Goal: Task Accomplishment & Management: Complete application form

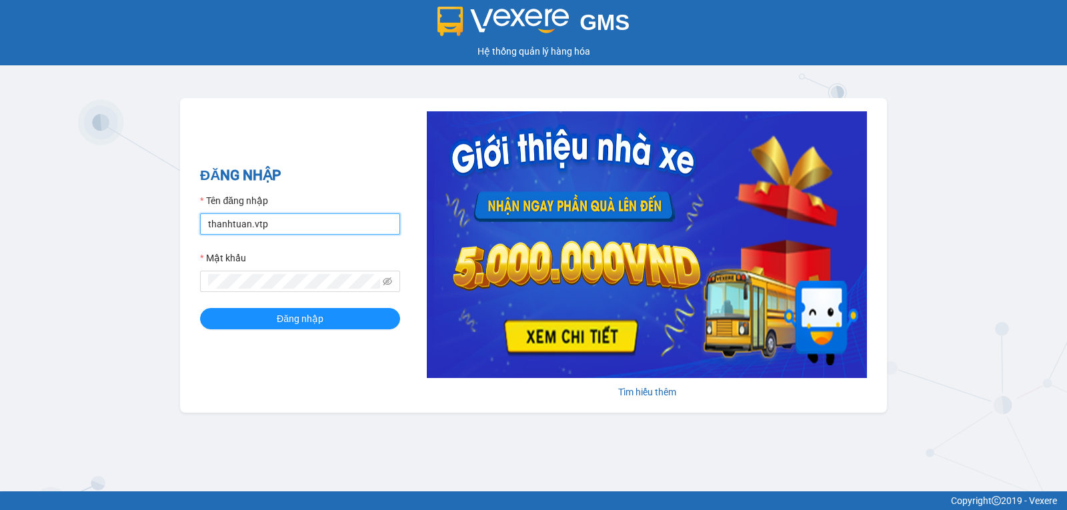
click at [307, 231] on input "thanhtuan.vtp" at bounding box center [300, 223] width 200 height 21
type input "kienhoa.vtp"
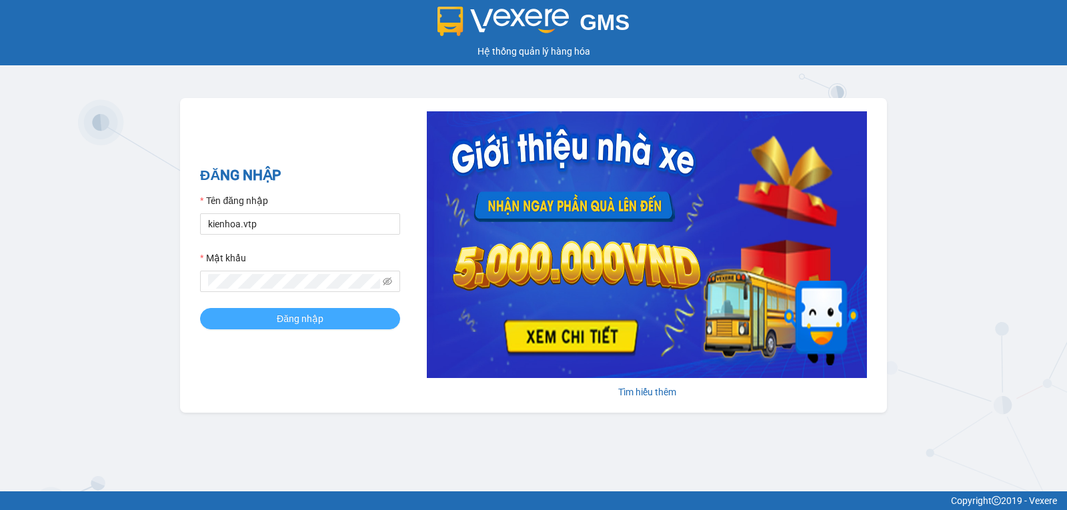
click at [316, 313] on span "Đăng nhập" at bounding box center [300, 318] width 47 height 15
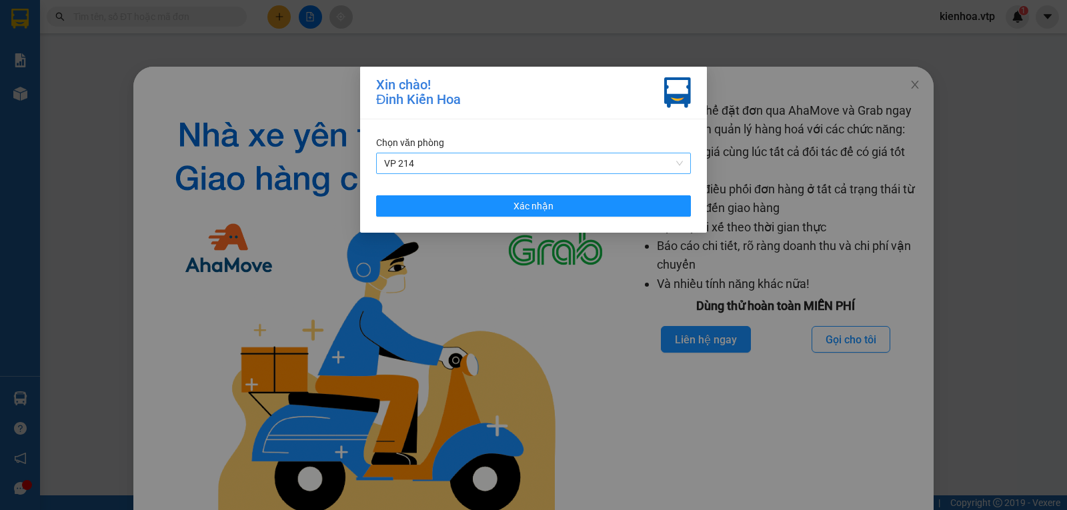
click at [521, 171] on span "VP 214" at bounding box center [533, 163] width 299 height 20
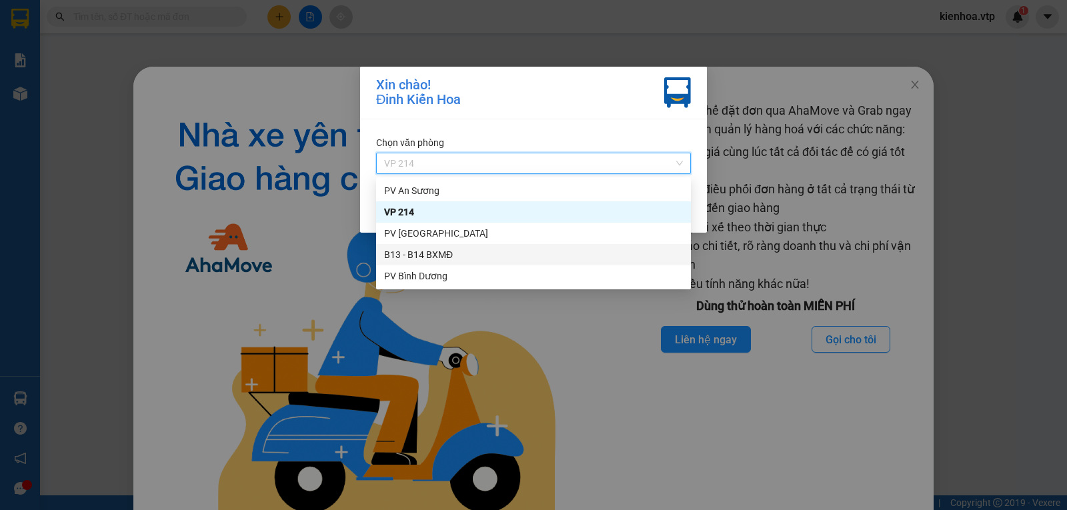
click at [423, 255] on div "B13 - B14 BXMĐ" at bounding box center [533, 254] width 299 height 15
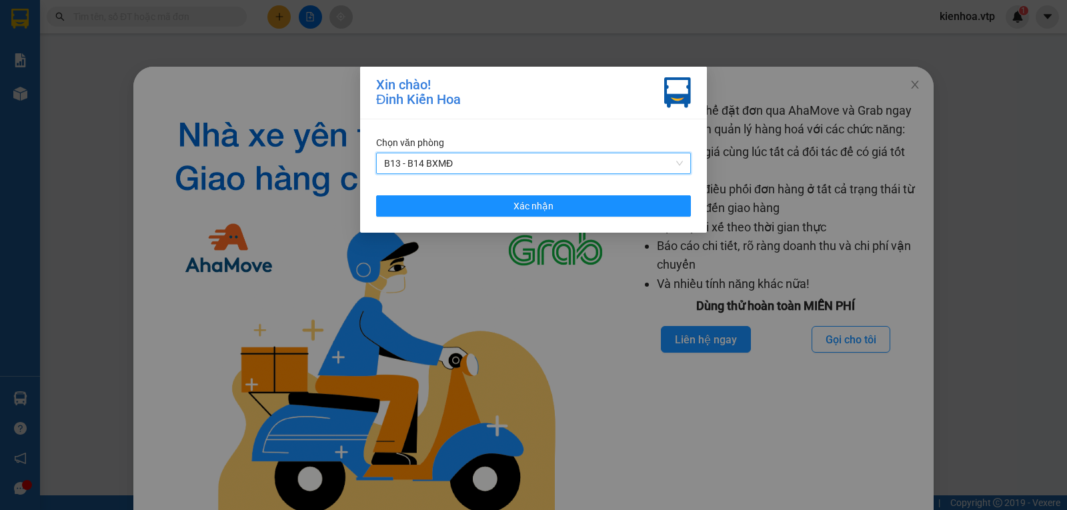
click at [487, 199] on div "Chọn văn phòng B13 - B14 BXMĐ B13 - B14 BXMĐ Xác nhận" at bounding box center [533, 175] width 347 height 113
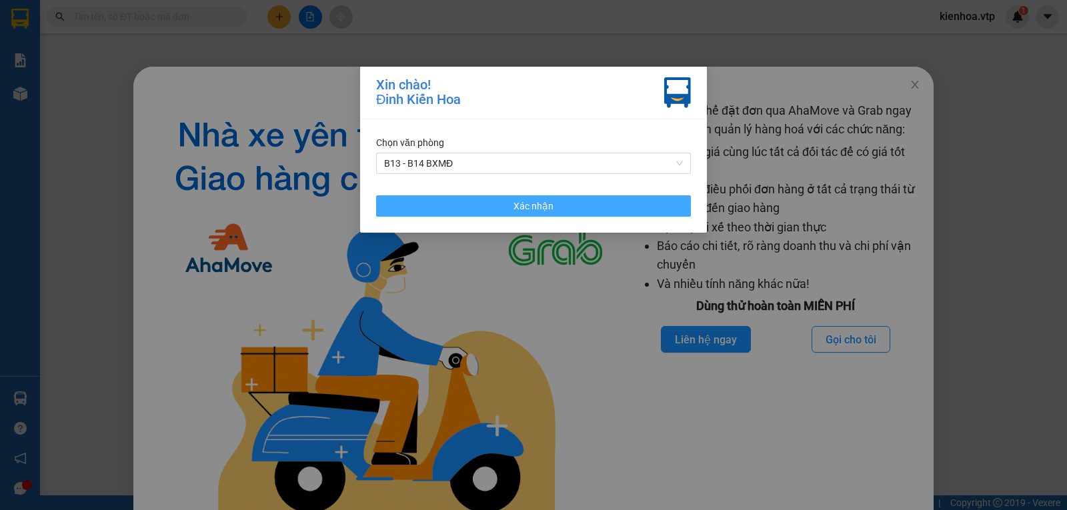
click at [486, 207] on button "Xác nhận" at bounding box center [533, 205] width 315 height 21
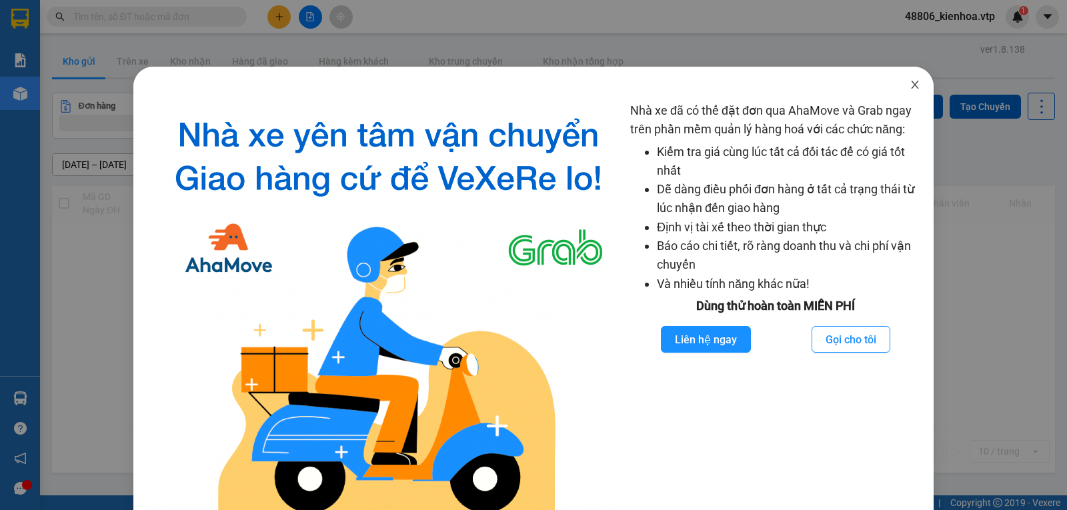
click at [909, 83] on icon "close" at bounding box center [914, 84] width 11 height 11
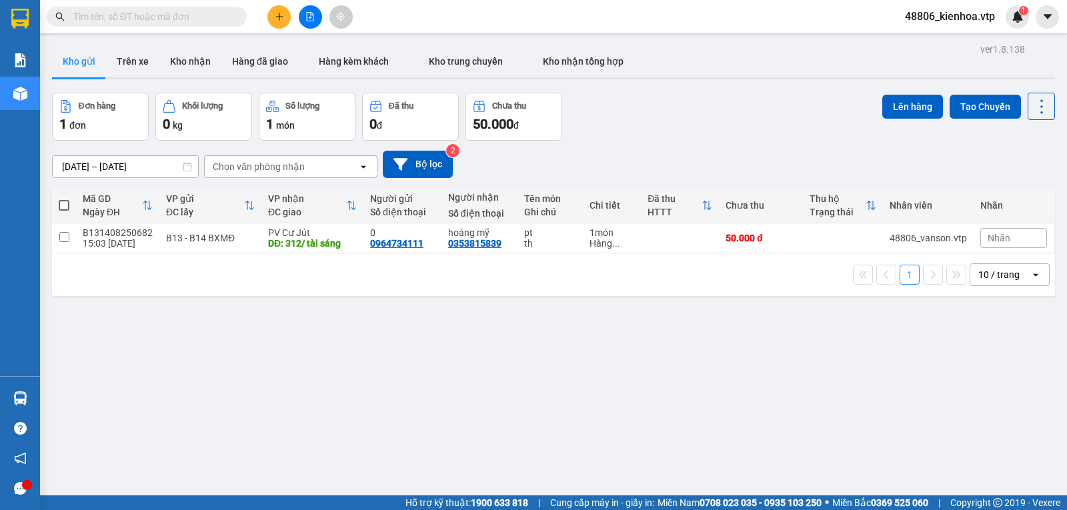
click at [275, 13] on icon "plus" at bounding box center [279, 16] width 9 height 9
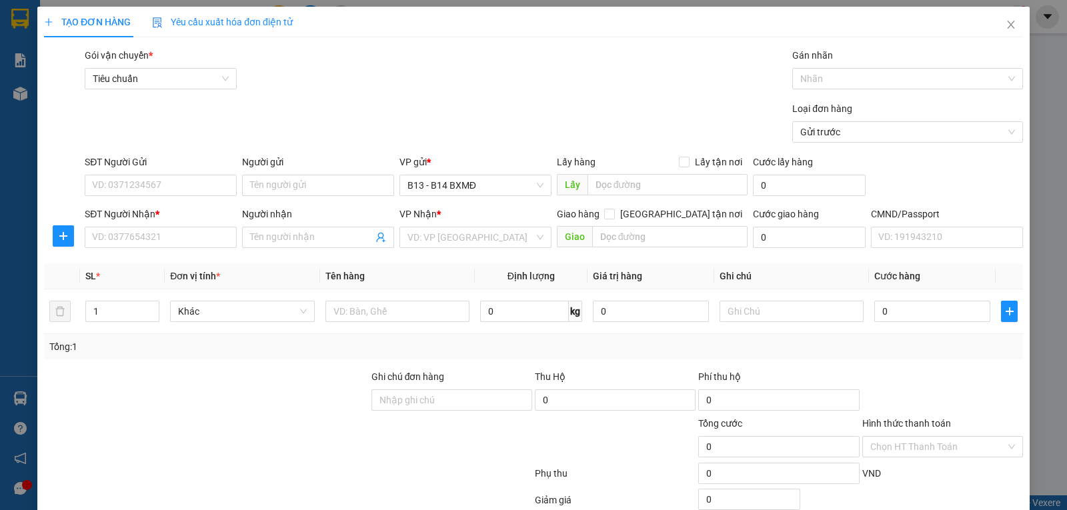
click at [487, 221] on div "VP Nhận *" at bounding box center [475, 214] width 152 height 15
click at [478, 232] on input "search" at bounding box center [470, 237] width 127 height 20
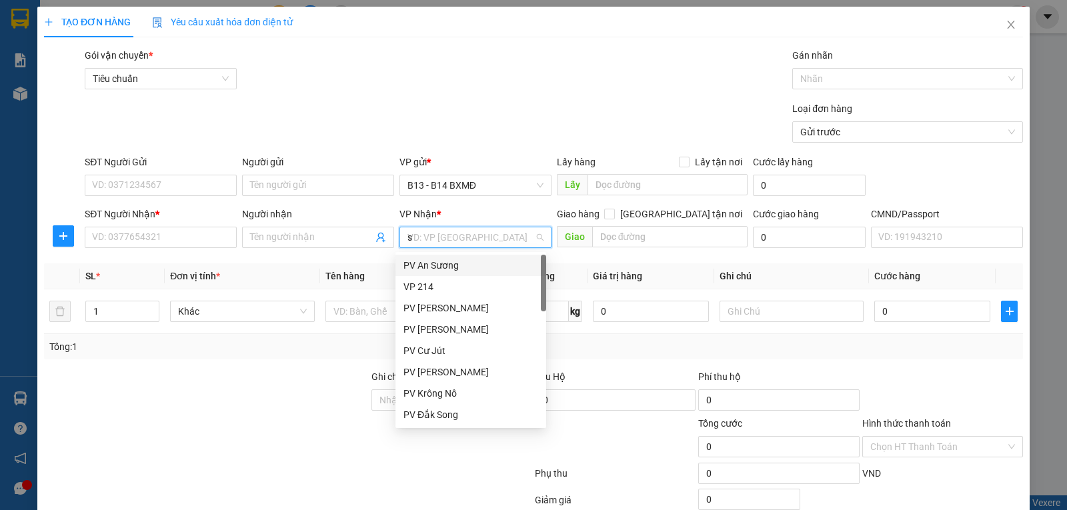
type input "sa"
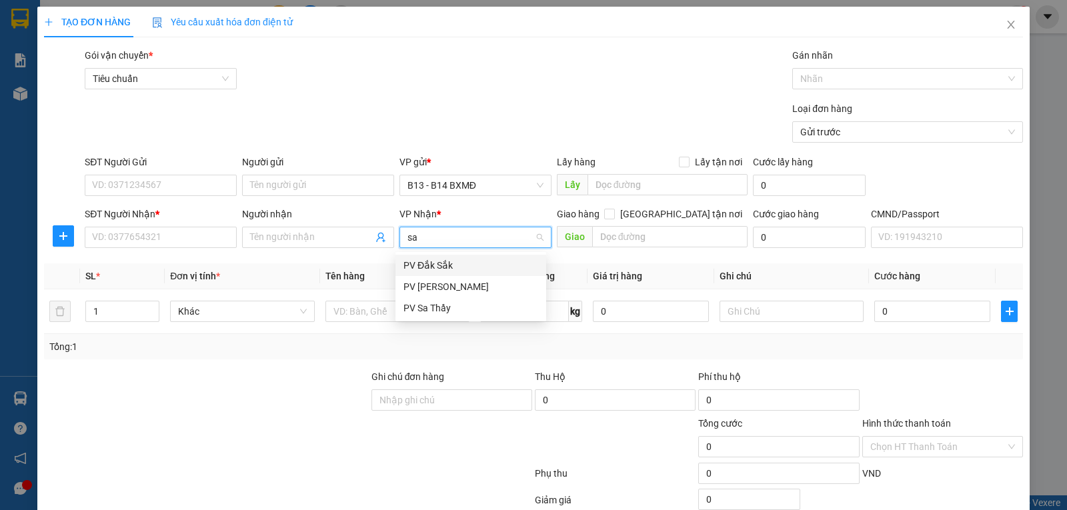
drag, startPoint x: 469, startPoint y: 268, endPoint x: 200, endPoint y: 234, distance: 271.5
click at [469, 269] on div "PV Đắk Sắk" at bounding box center [470, 265] width 135 height 15
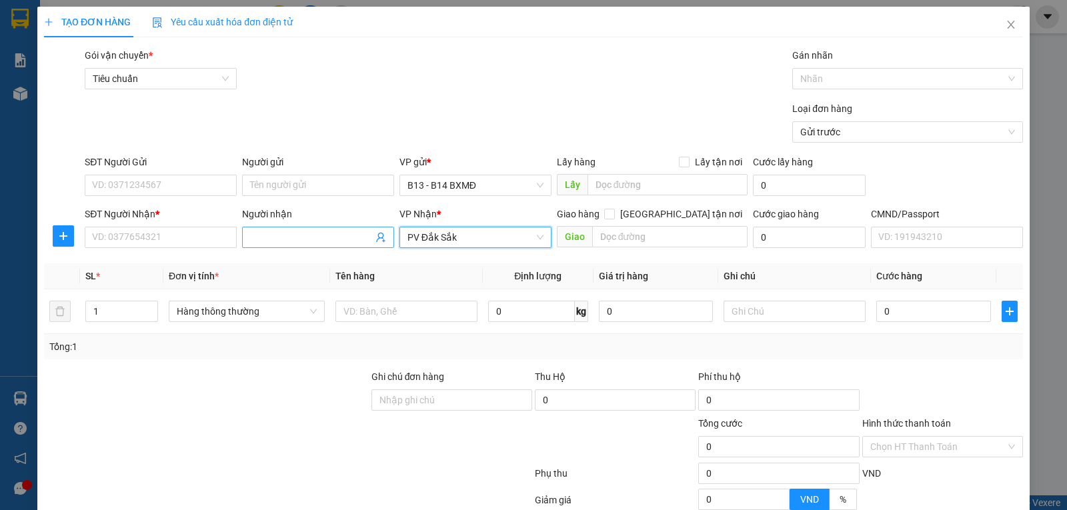
click at [292, 236] on input "Người nhận" at bounding box center [311, 237] width 123 height 15
type input "hương"
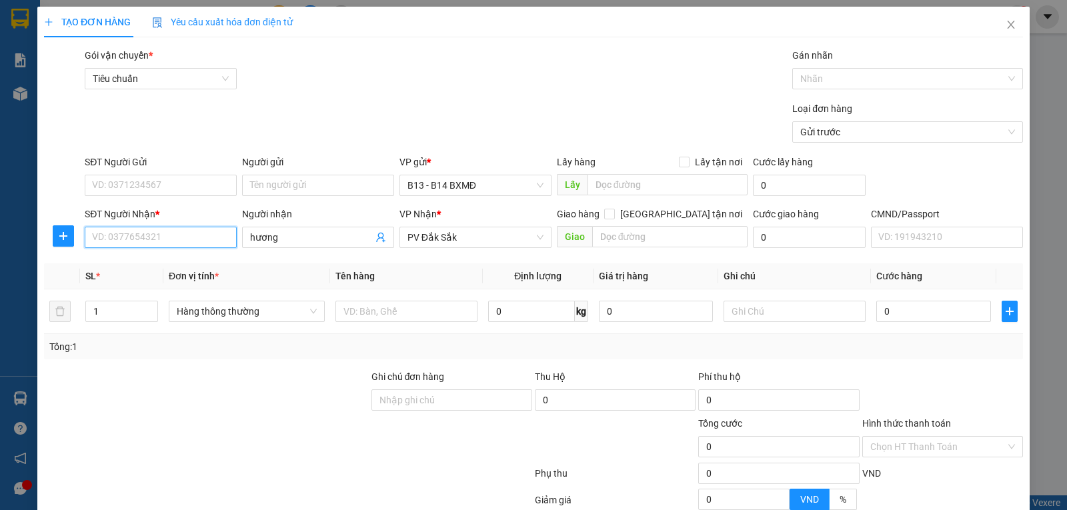
click at [178, 239] on input "SĐT Người Nhận *" at bounding box center [161, 237] width 152 height 21
type input "0969534296"
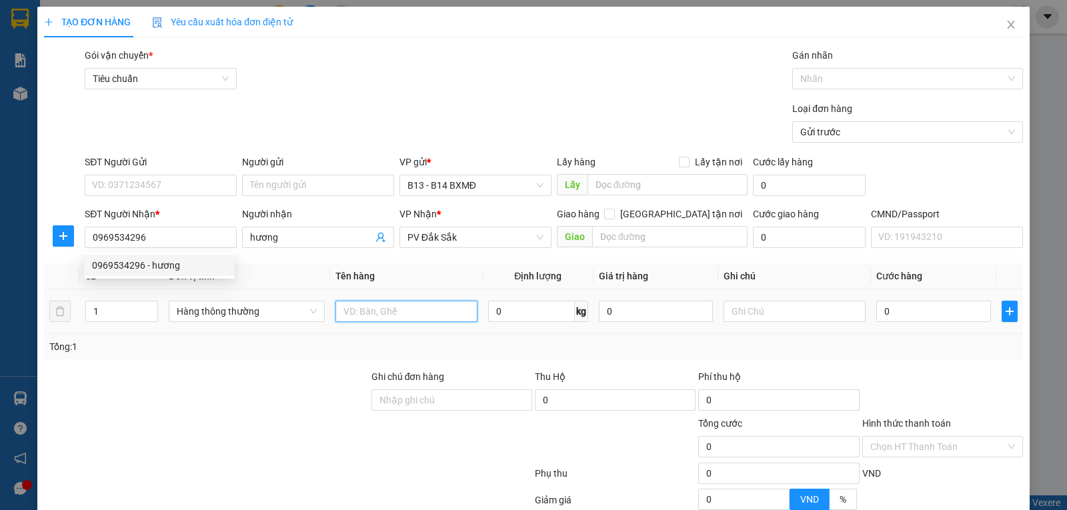
click at [406, 310] on input "text" at bounding box center [406, 311] width 142 height 21
type input "bún"
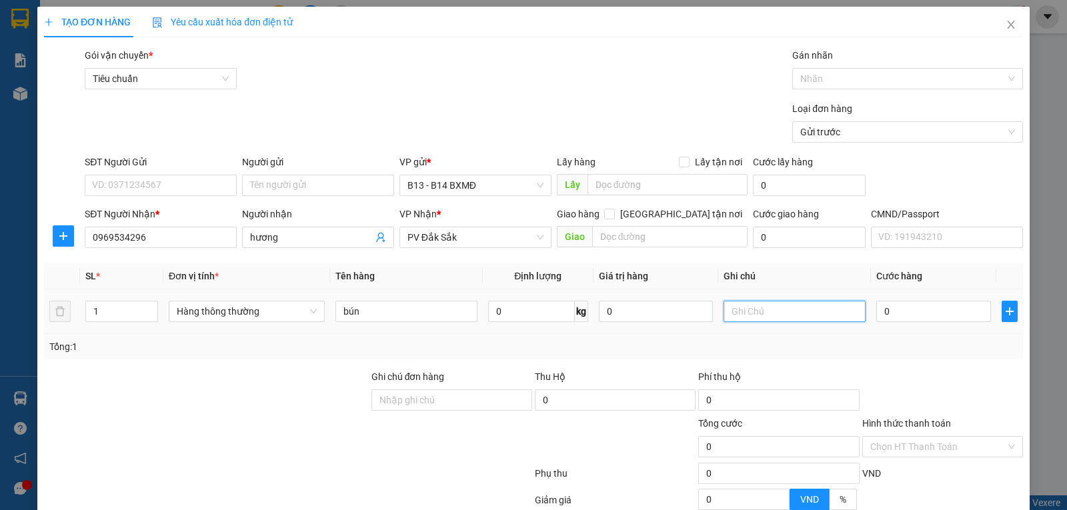
click at [773, 315] on input "text" at bounding box center [794, 311] width 142 height 21
type input "b"
type input "4"
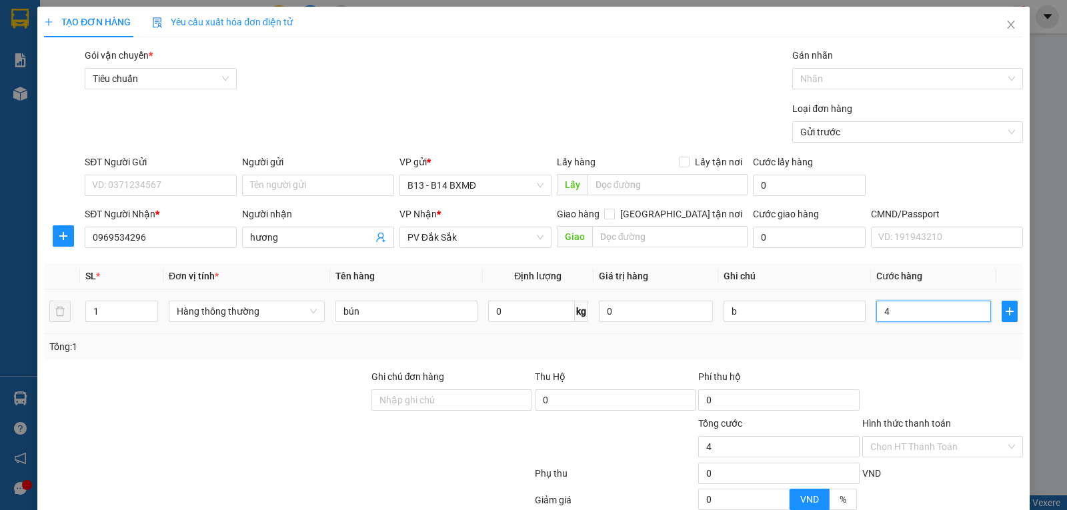
type input "40"
type input "400"
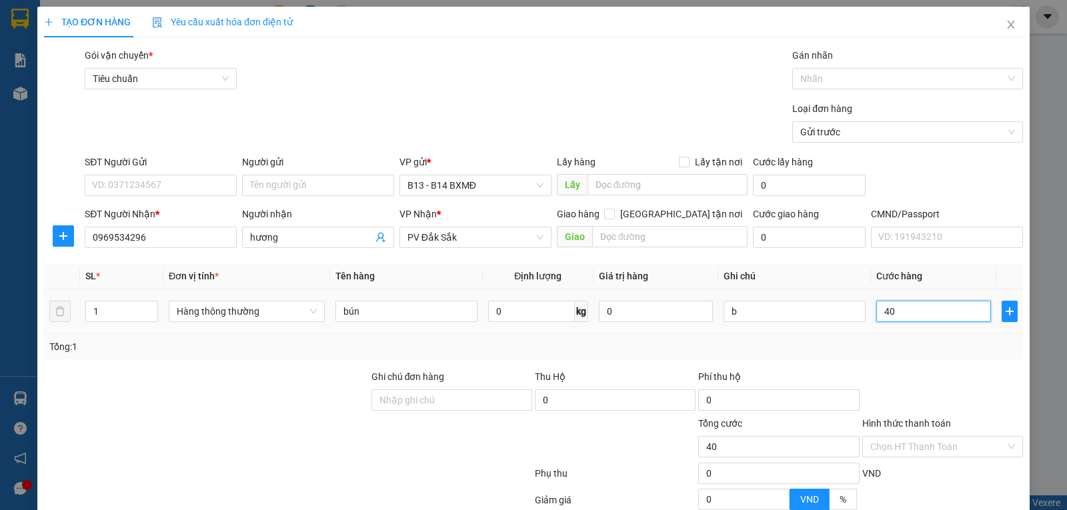
type input "400"
type input "4.000"
type input "40.000"
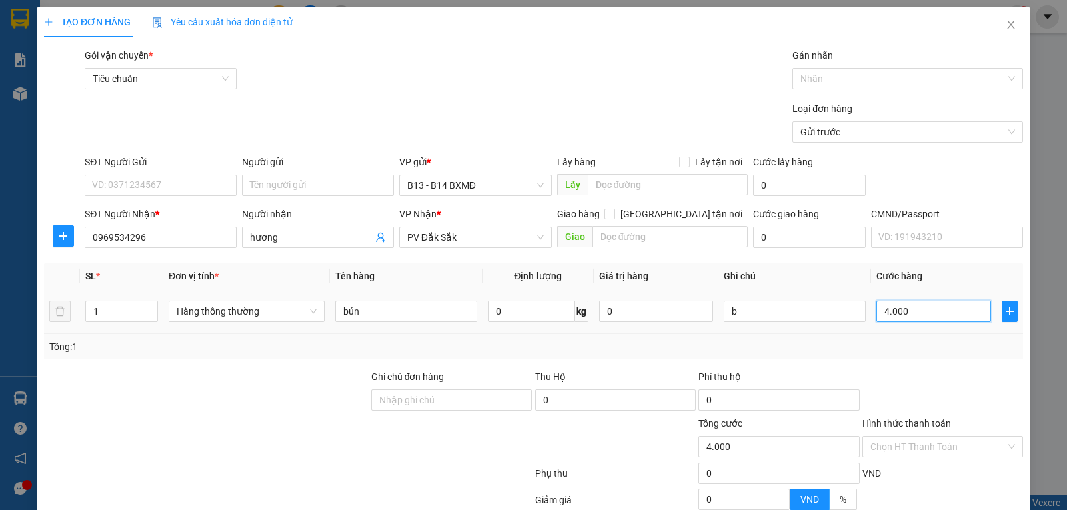
type input "40.000"
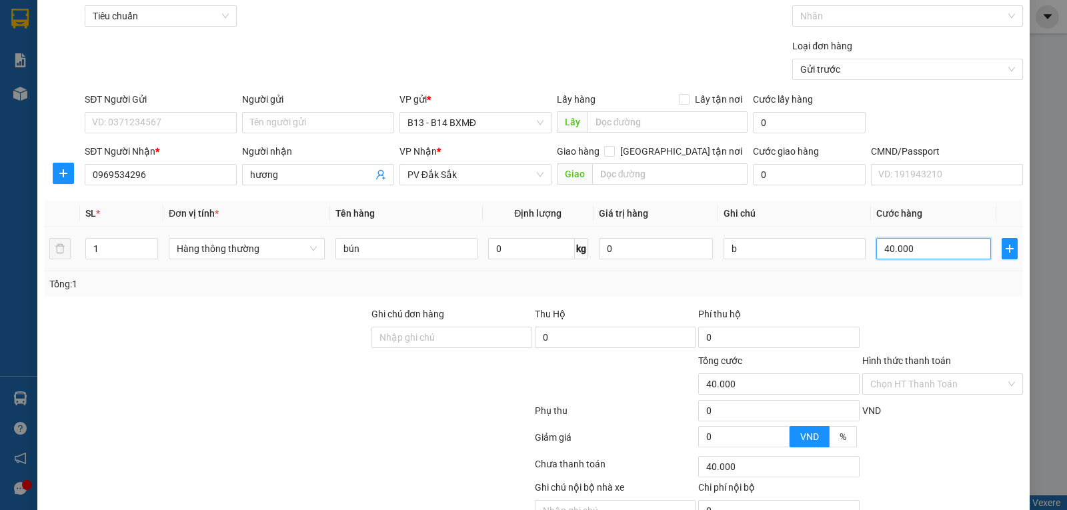
scroll to position [134, 0]
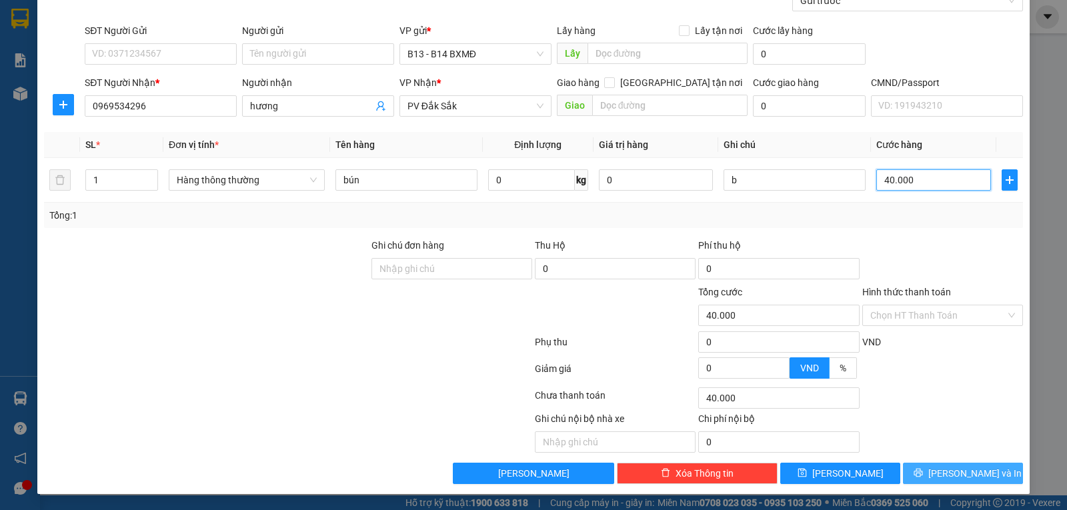
type input "40.000"
click at [954, 475] on span "[PERSON_NAME] và In" at bounding box center [974, 473] width 93 height 15
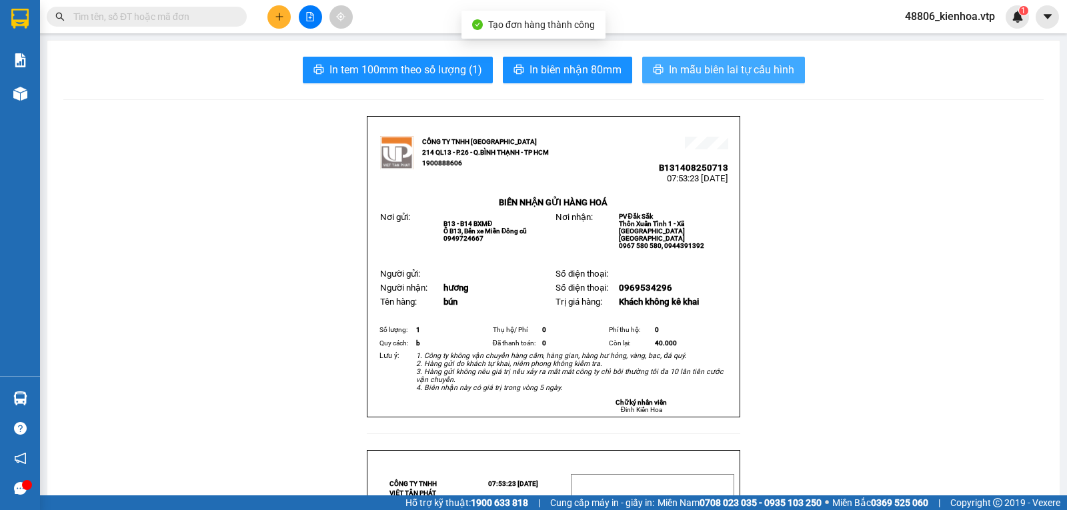
click at [757, 61] on button "In mẫu biên lai tự cấu hình" at bounding box center [723, 70] width 163 height 27
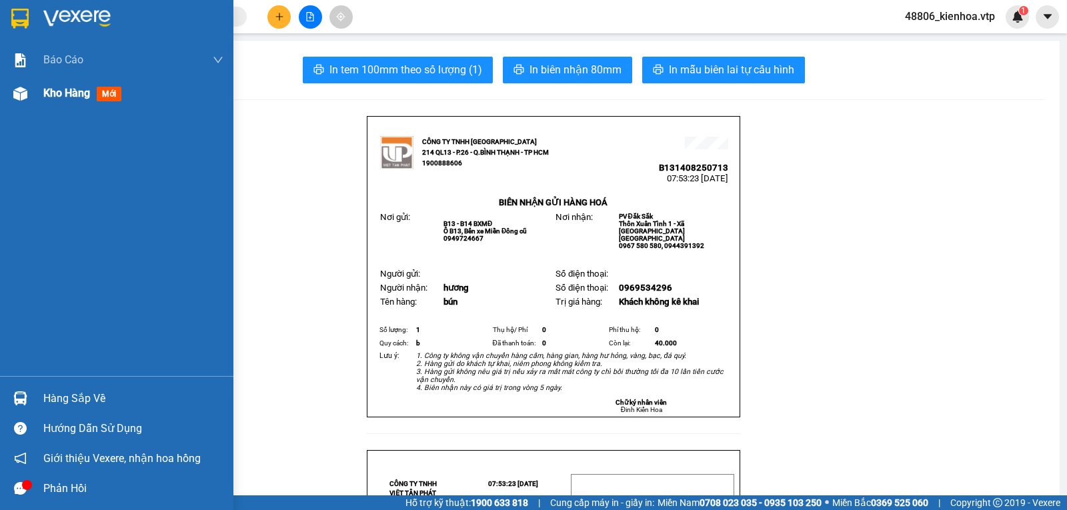
click at [55, 91] on span "Kho hàng" at bounding box center [66, 93] width 47 height 13
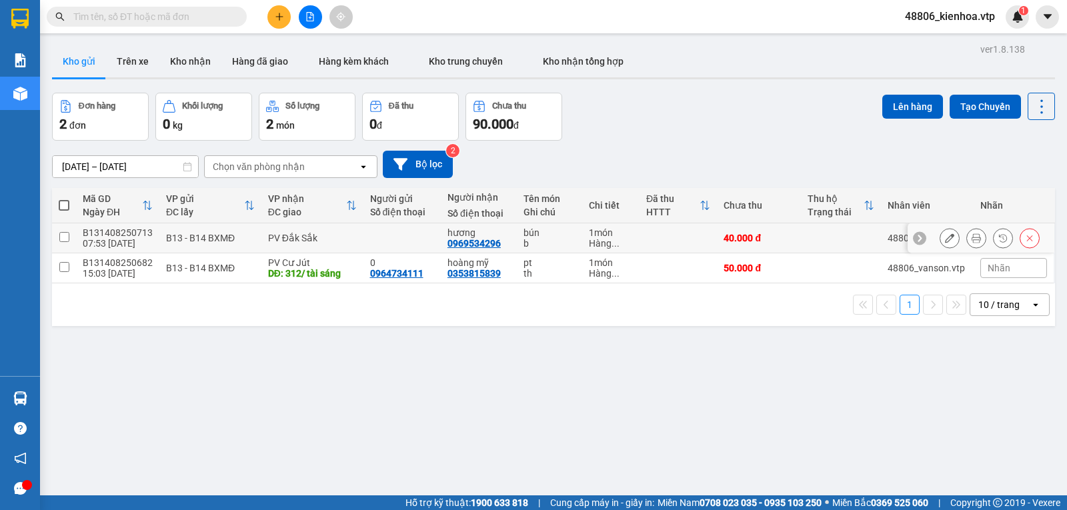
click at [71, 242] on td at bounding box center [64, 238] width 24 height 30
checkbox input "true"
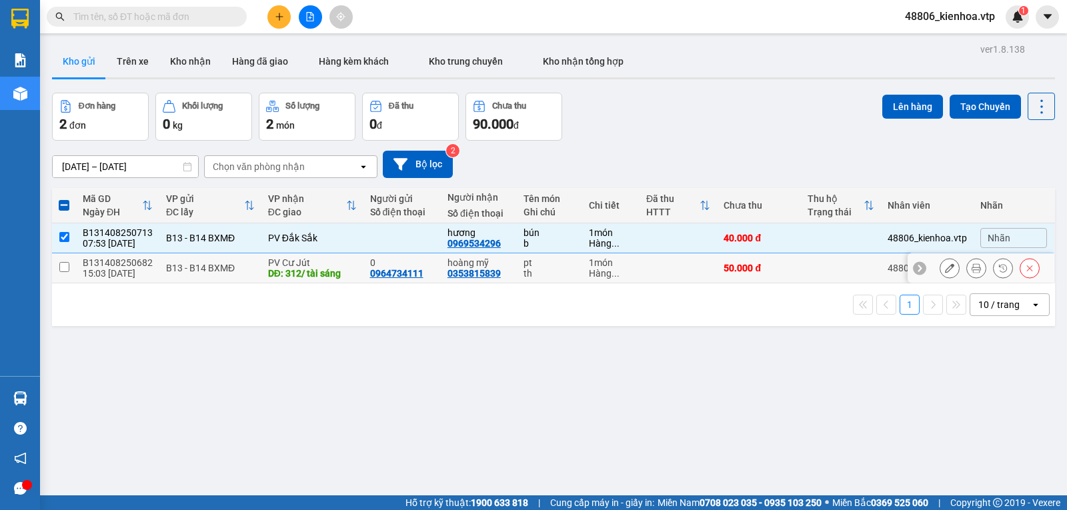
drag, startPoint x: 71, startPoint y: 271, endPoint x: 259, endPoint y: 271, distance: 188.7
click at [70, 272] on td at bounding box center [64, 268] width 24 height 30
checkbox input "true"
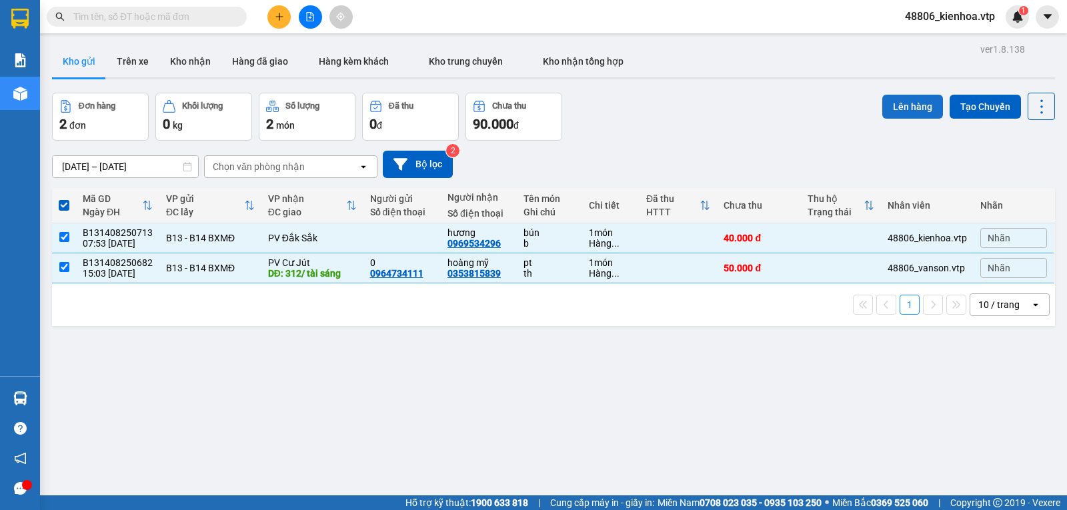
click at [922, 110] on button "Lên hàng" at bounding box center [912, 107] width 61 height 24
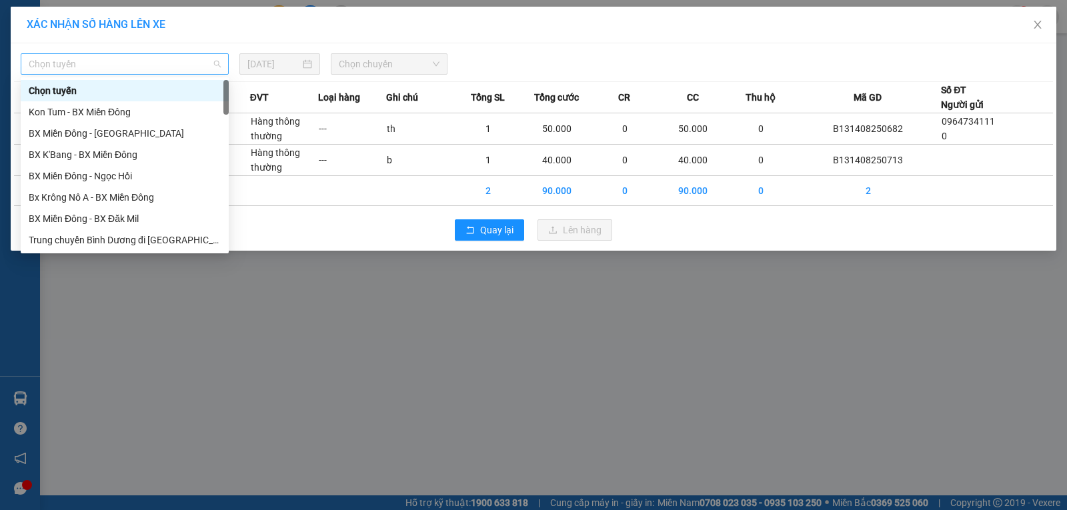
click at [157, 71] on span "Chọn tuyến" at bounding box center [125, 64] width 192 height 20
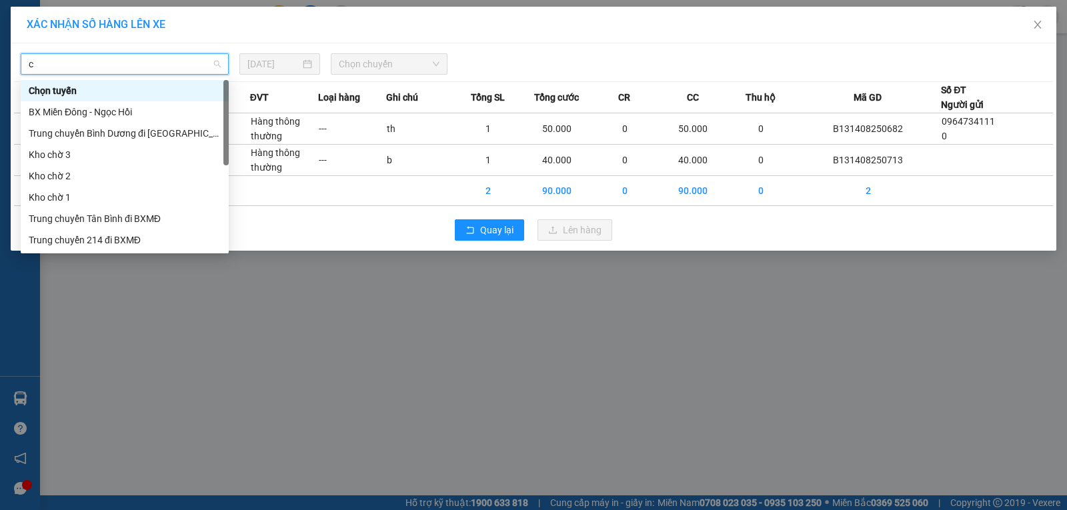
type input "cj"
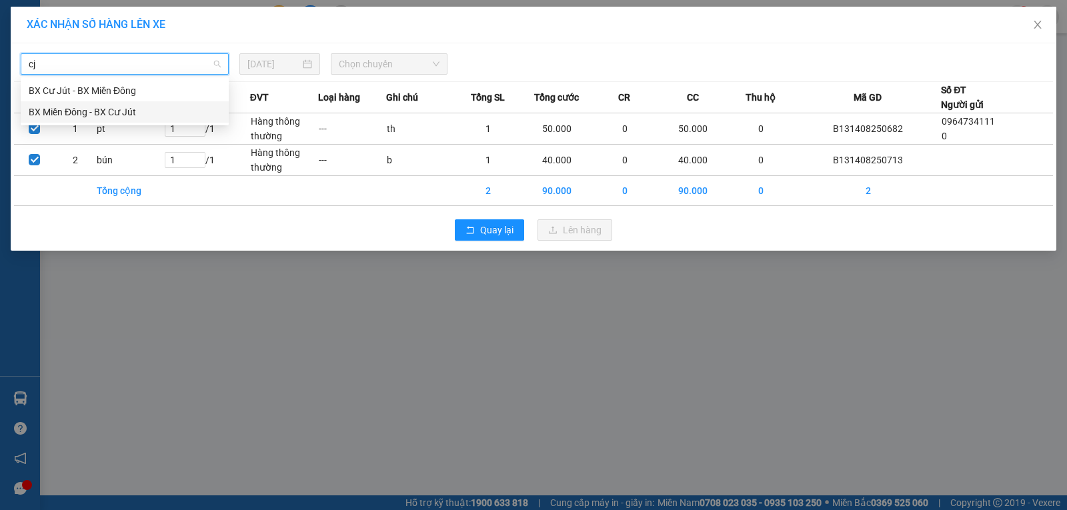
click at [135, 108] on div "BX Miền Đông - BX Cư Jút" at bounding box center [125, 112] width 192 height 15
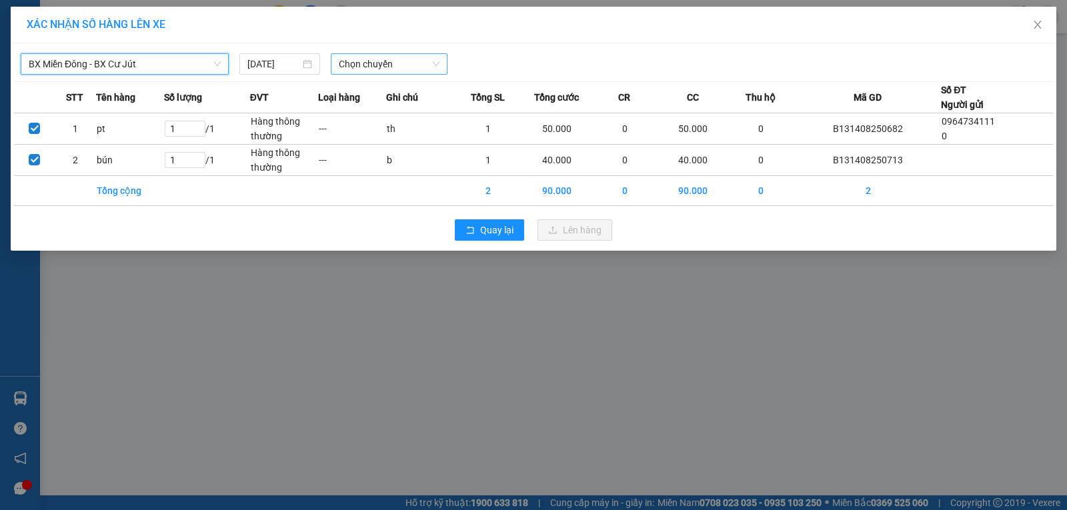
click at [427, 60] on span "Chọn chuyến" at bounding box center [389, 64] width 101 height 20
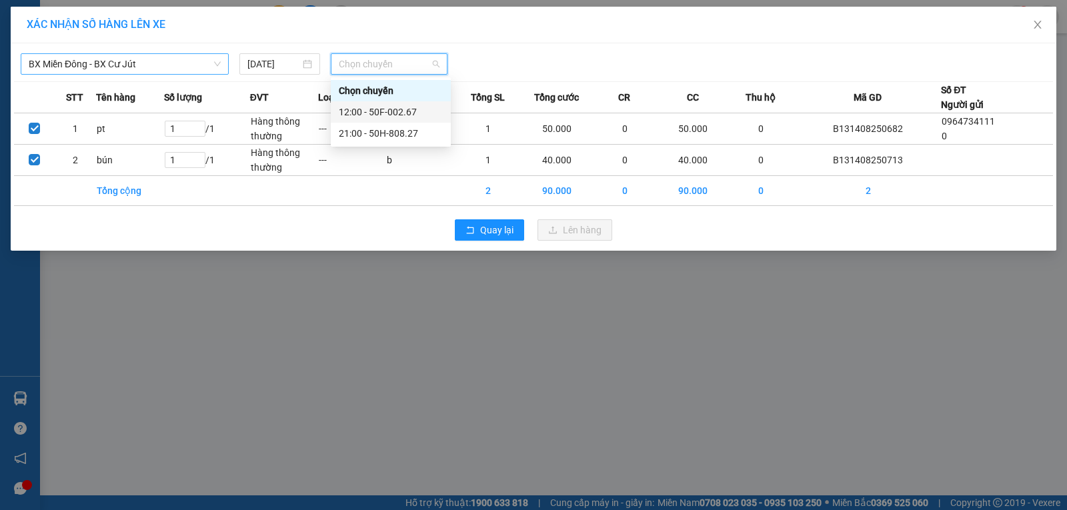
click at [123, 61] on span "BX Miền Đông - BX Cư Jút" at bounding box center [125, 64] width 192 height 20
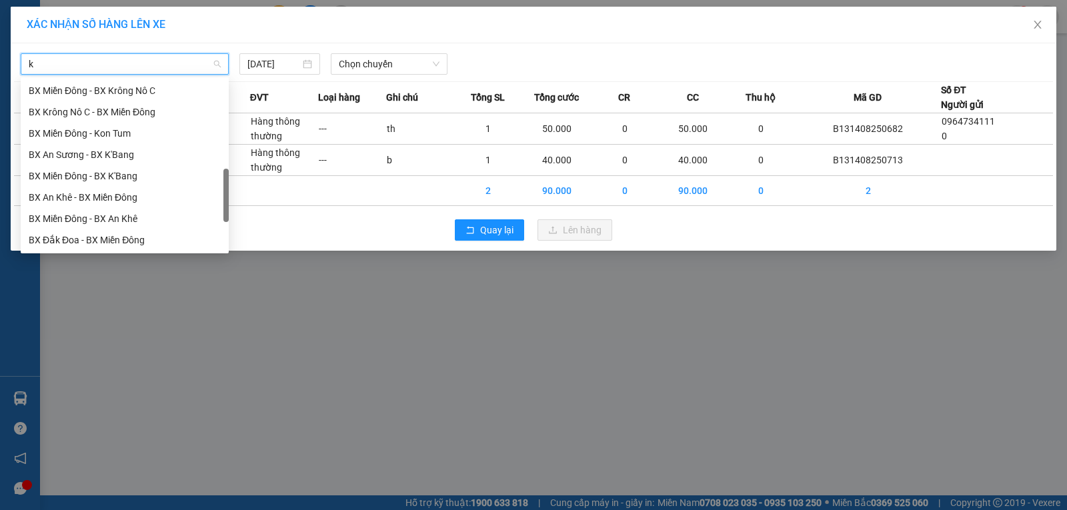
type input "kn"
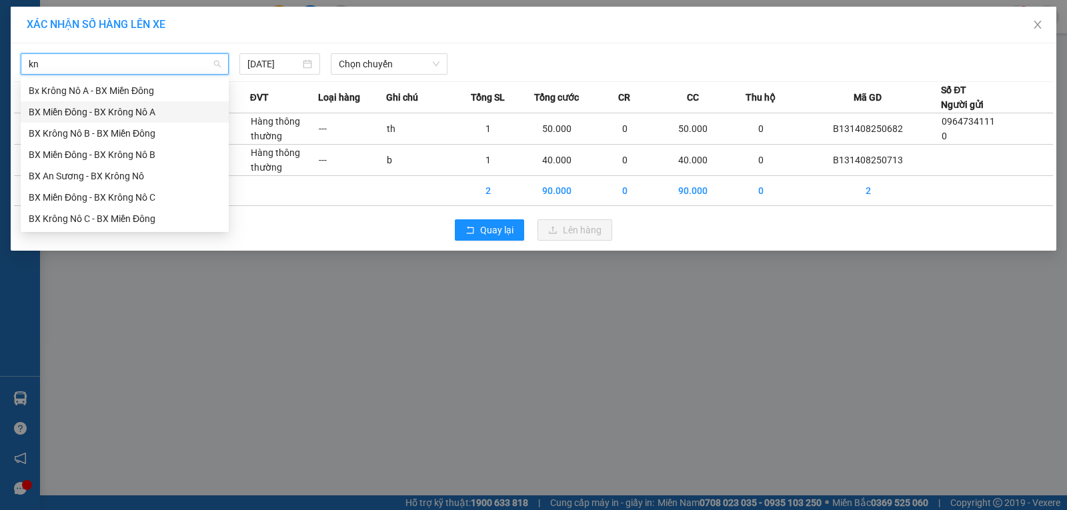
drag, startPoint x: 100, startPoint y: 111, endPoint x: 321, endPoint y: 112, distance: 221.3
click at [100, 112] on div "BX Miền Đông - BX Krông Nô A" at bounding box center [125, 112] width 192 height 15
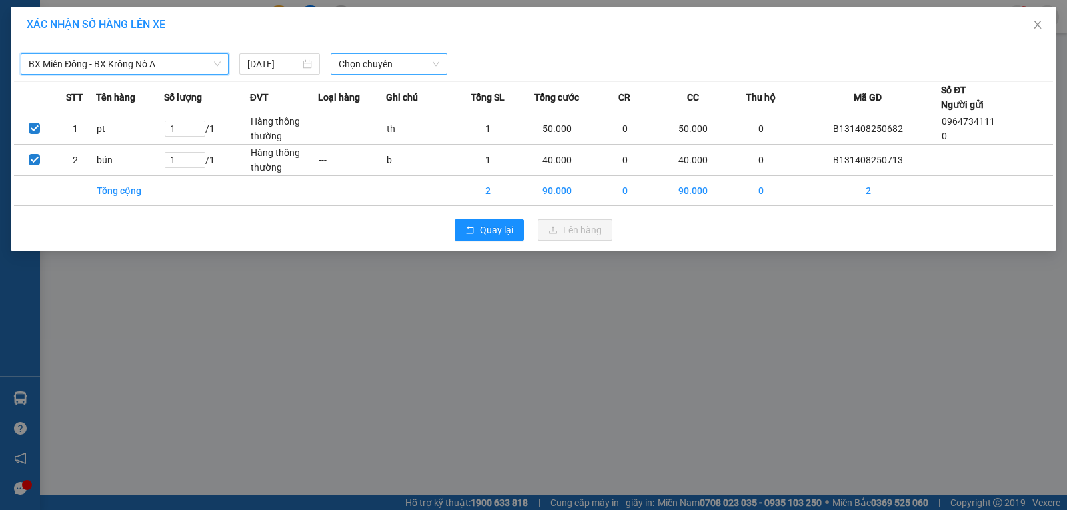
click at [377, 59] on span "Chọn chuyến" at bounding box center [389, 64] width 101 height 20
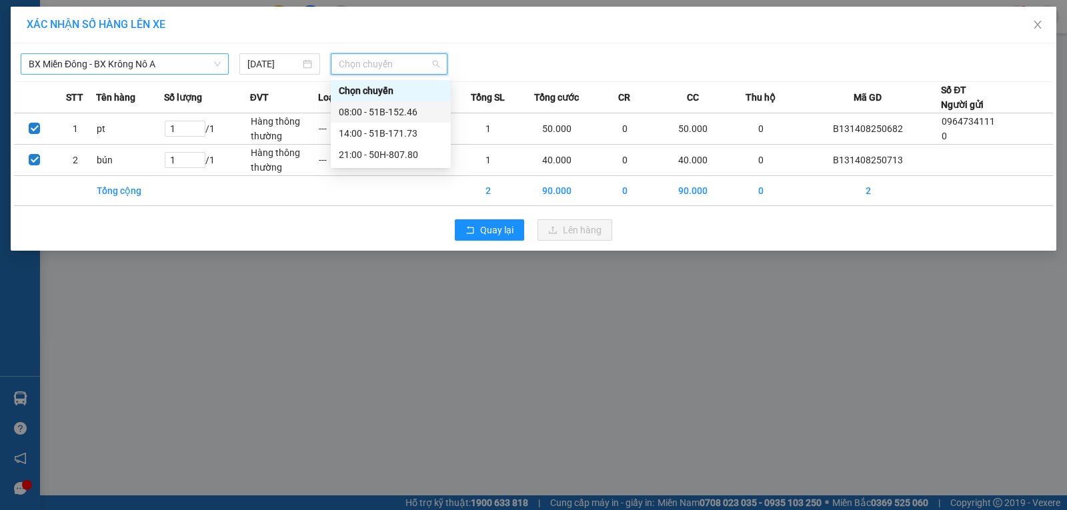
click at [387, 112] on div "08:00 - 51B-152.46" at bounding box center [391, 112] width 104 height 15
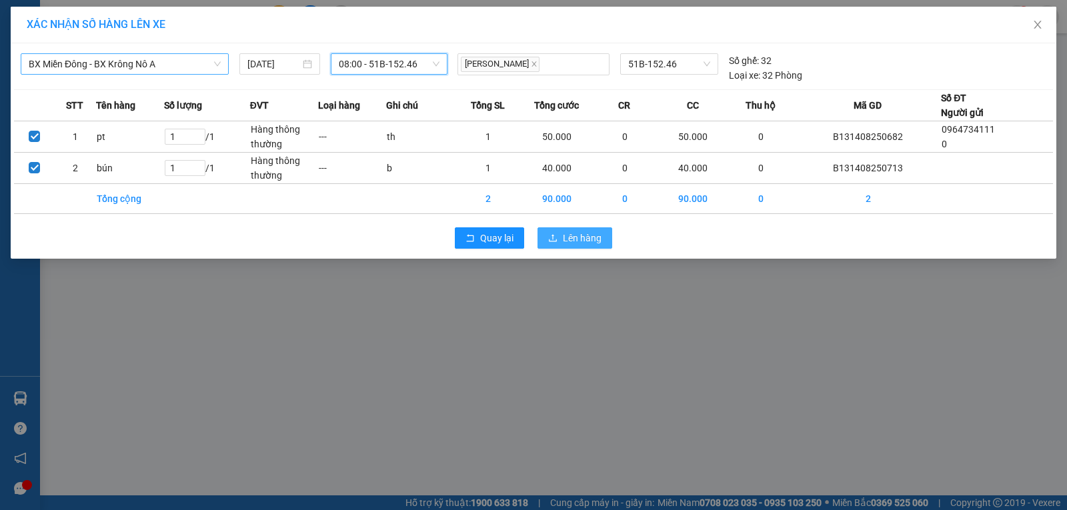
click at [573, 234] on span "Lên hàng" at bounding box center [582, 238] width 39 height 15
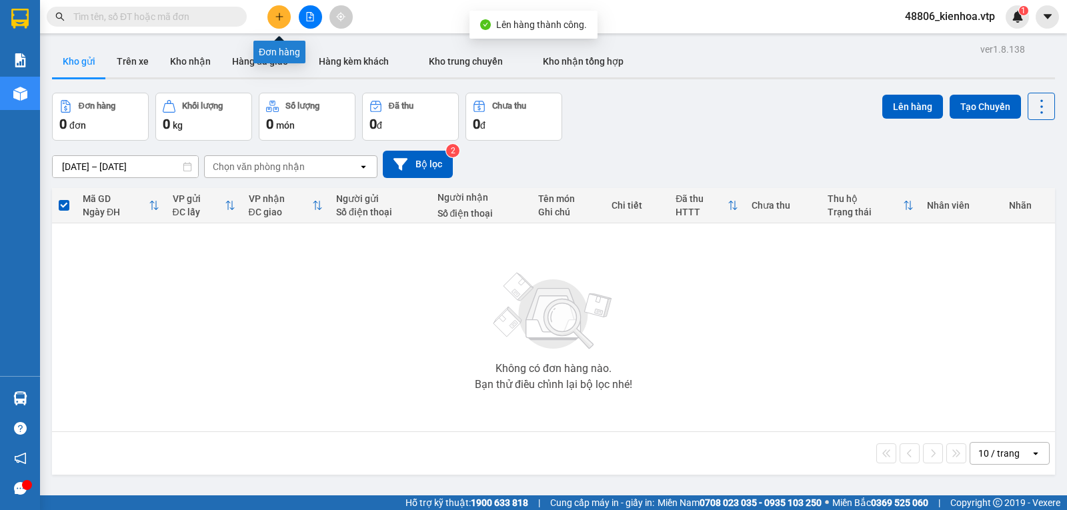
click at [310, 17] on icon "file-add" at bounding box center [310, 16] width 7 height 9
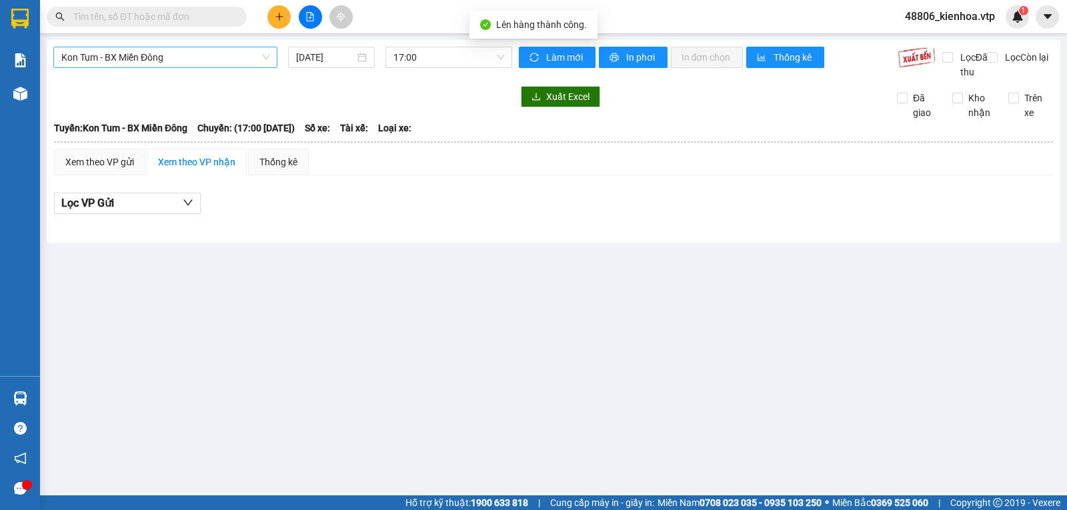
click at [158, 60] on span "Kon Tum - BX Miền Đông" at bounding box center [165, 57] width 208 height 20
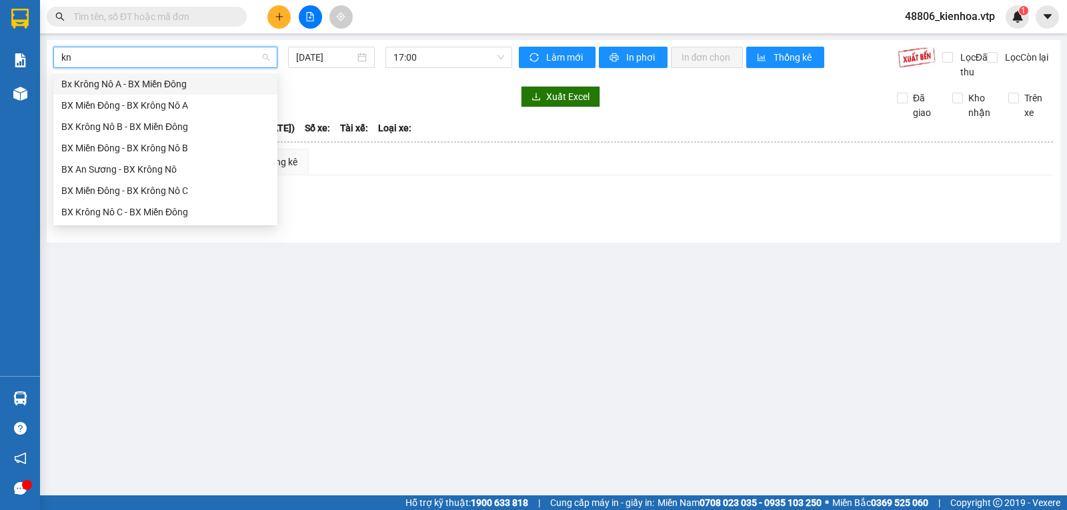
type input "kna"
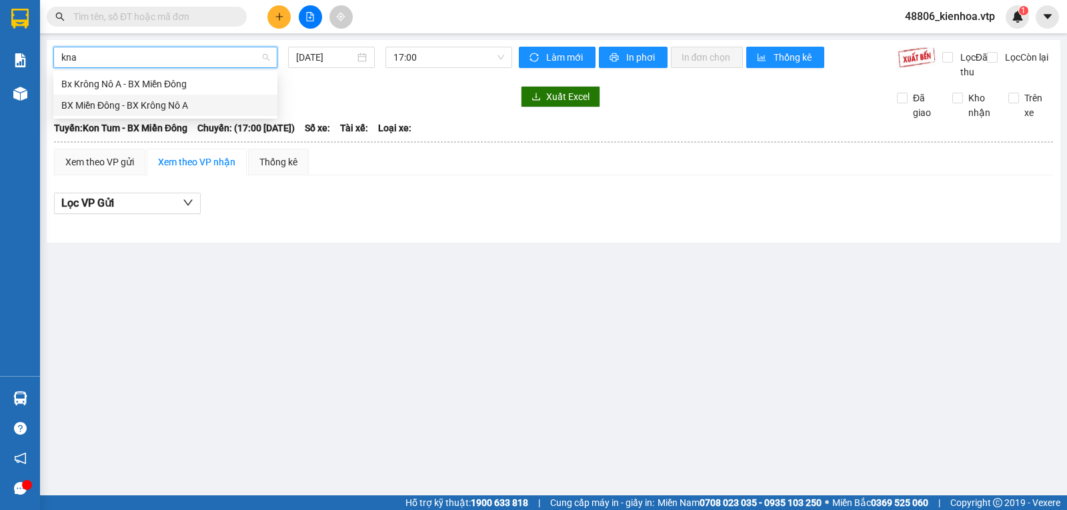
click at [125, 105] on div "BX Miền Đông - BX Krông Nô A" at bounding box center [165, 105] width 208 height 15
type input "[DATE]"
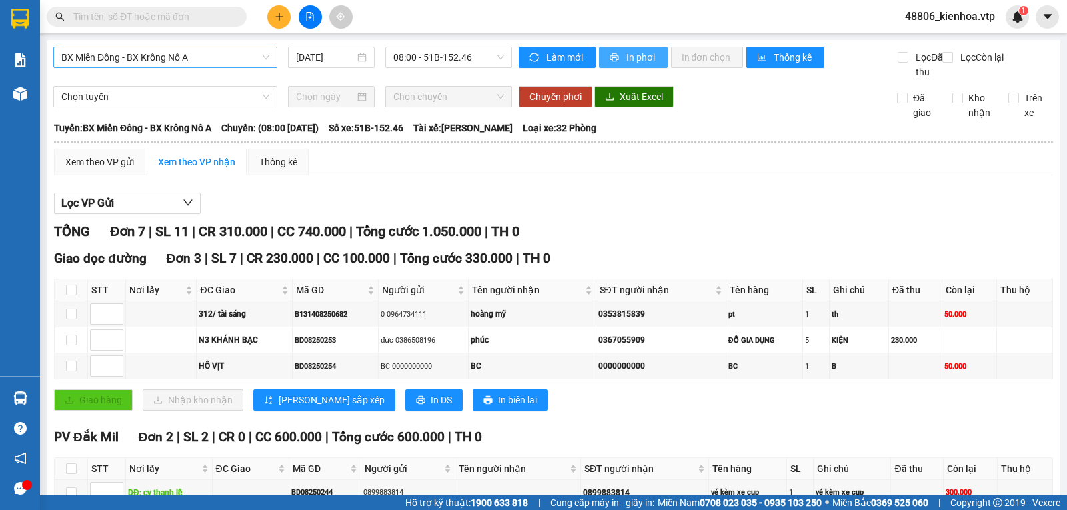
click at [648, 57] on span "In phơi" at bounding box center [641, 57] width 31 height 15
click at [793, 175] on div "Xem theo VP gửi Xem theo VP nhận Thống kê" at bounding box center [553, 162] width 999 height 27
click at [1009, 13] on div "1" at bounding box center [1016, 16] width 23 height 23
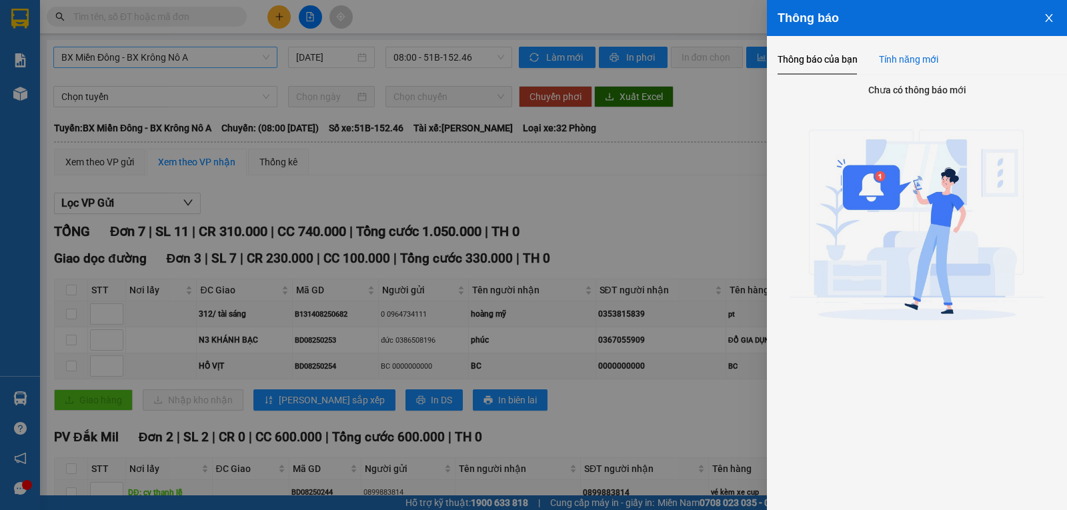
drag, startPoint x: 914, startPoint y: 58, endPoint x: 1066, endPoint y: 59, distance: 152.0
click at [914, 59] on div "Tính năng mới" at bounding box center [908, 59] width 59 height 15
click at [1043, 13] on icon "close" at bounding box center [1048, 18] width 11 height 11
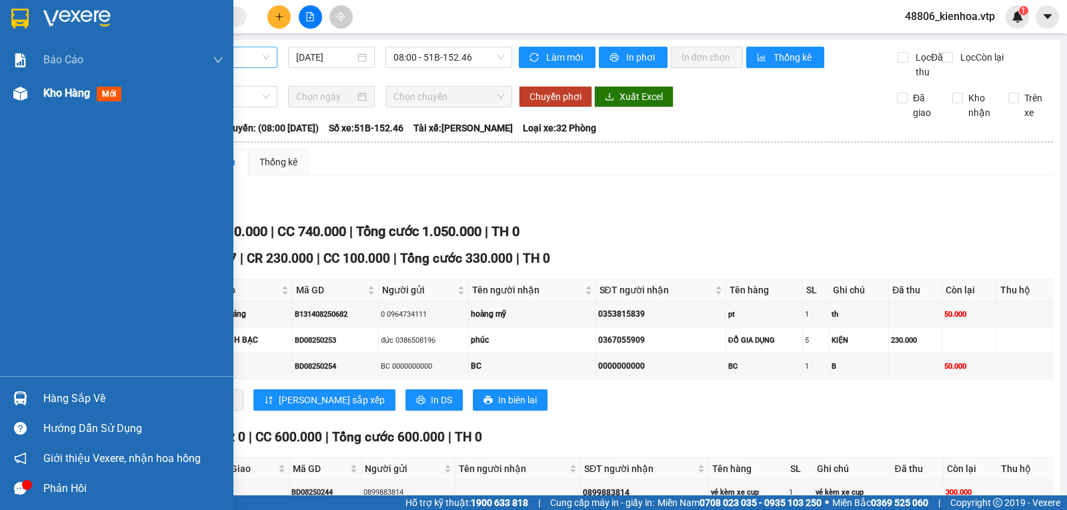
click at [83, 97] on span "Kho hàng" at bounding box center [66, 93] width 47 height 13
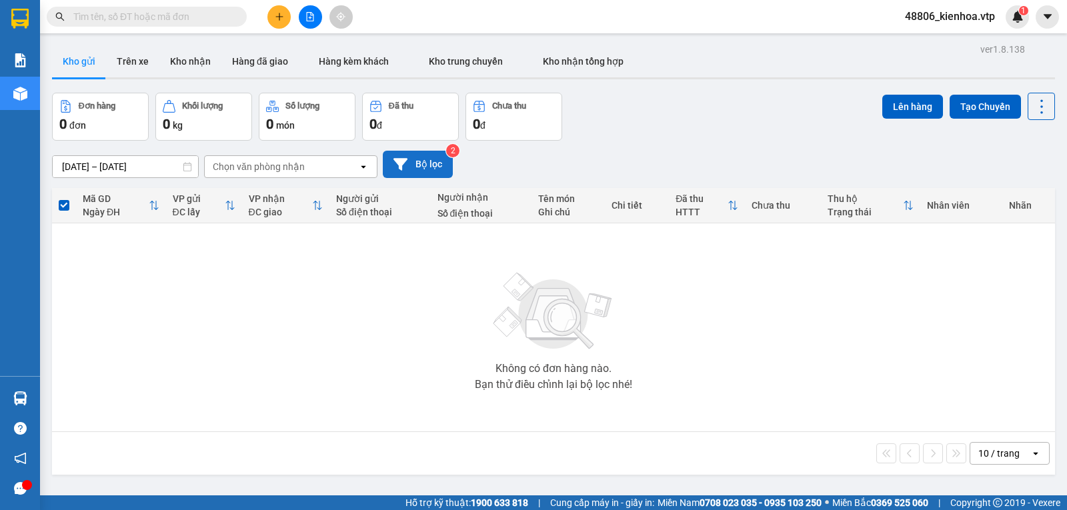
click at [436, 170] on button "Bộ lọc" at bounding box center [418, 164] width 70 height 27
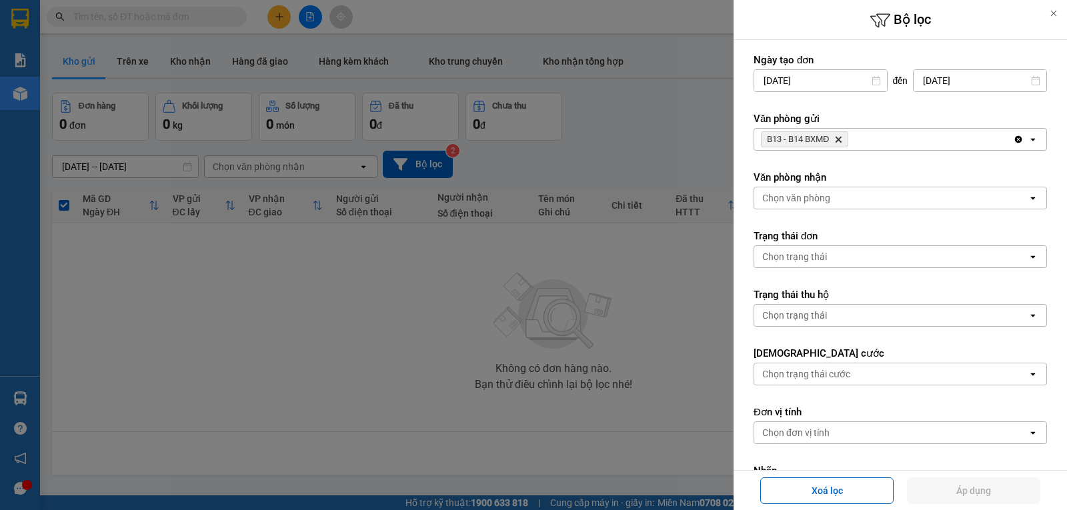
click at [625, 159] on div at bounding box center [533, 255] width 1067 height 510
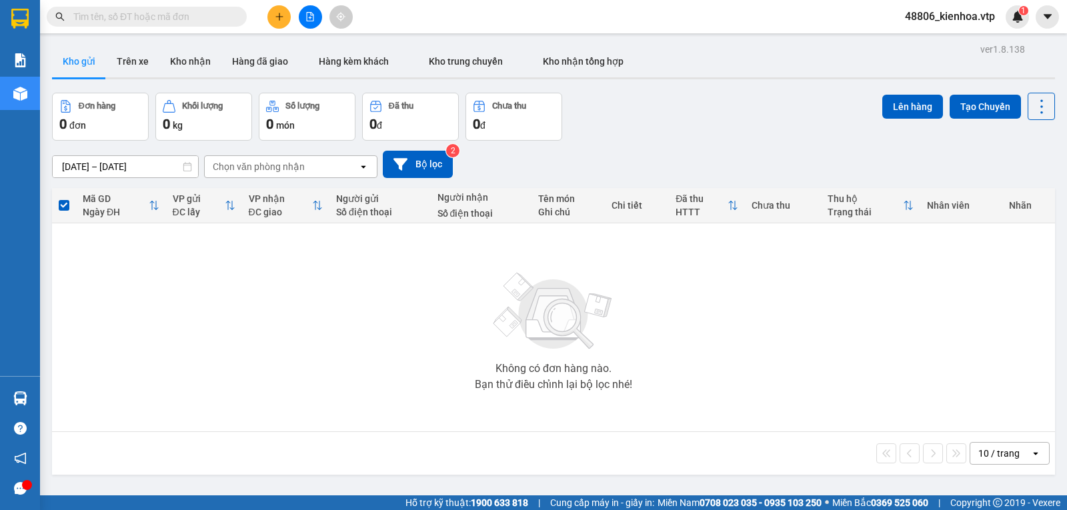
click at [188, 169] on icon at bounding box center [187, 166] width 9 height 9
click at [184, 176] on input "[DATE] – [DATE]" at bounding box center [125, 166] width 145 height 21
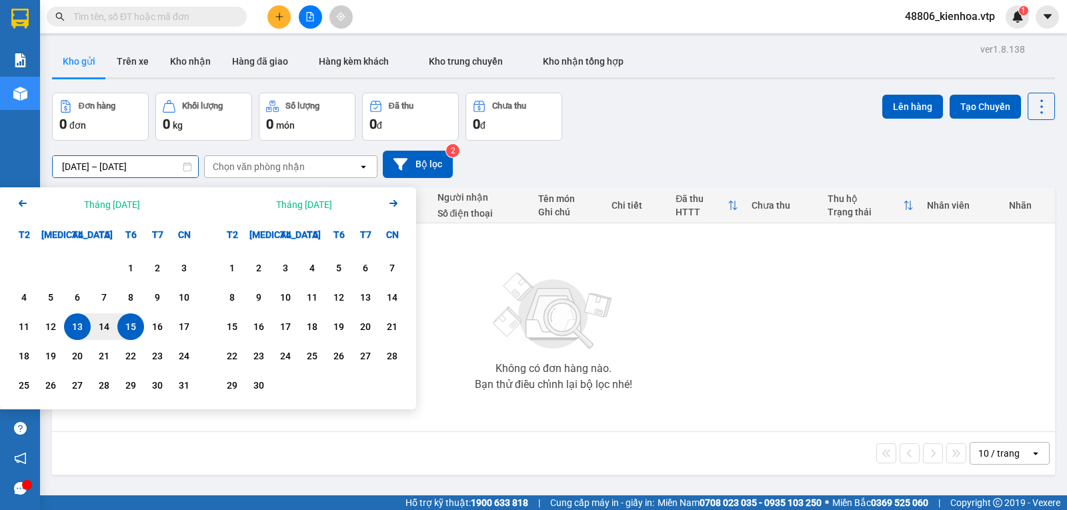
click at [123, 324] on div "15" at bounding box center [130, 327] width 19 height 16
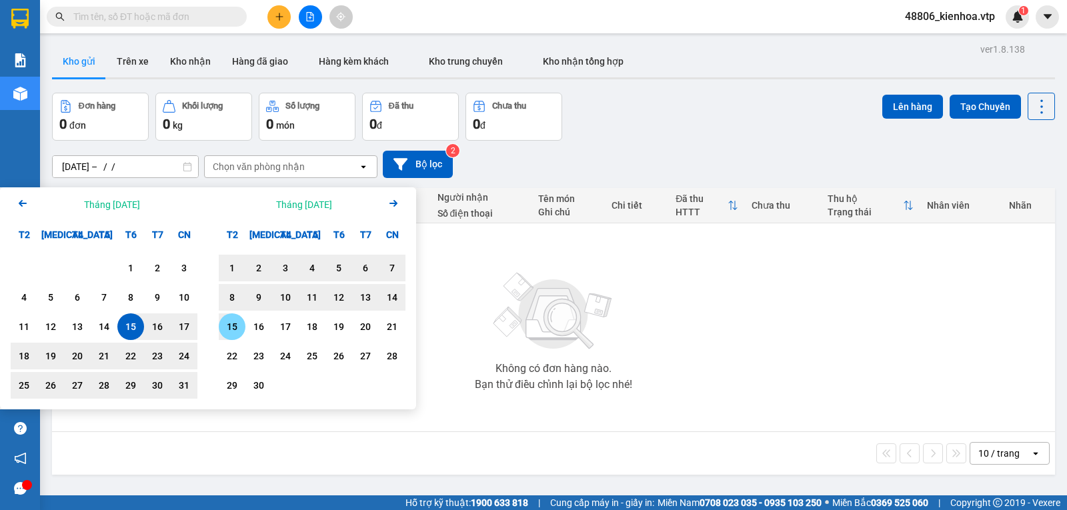
click at [239, 329] on div "15" at bounding box center [232, 327] width 19 height 16
type input "[DATE] – [DATE]"
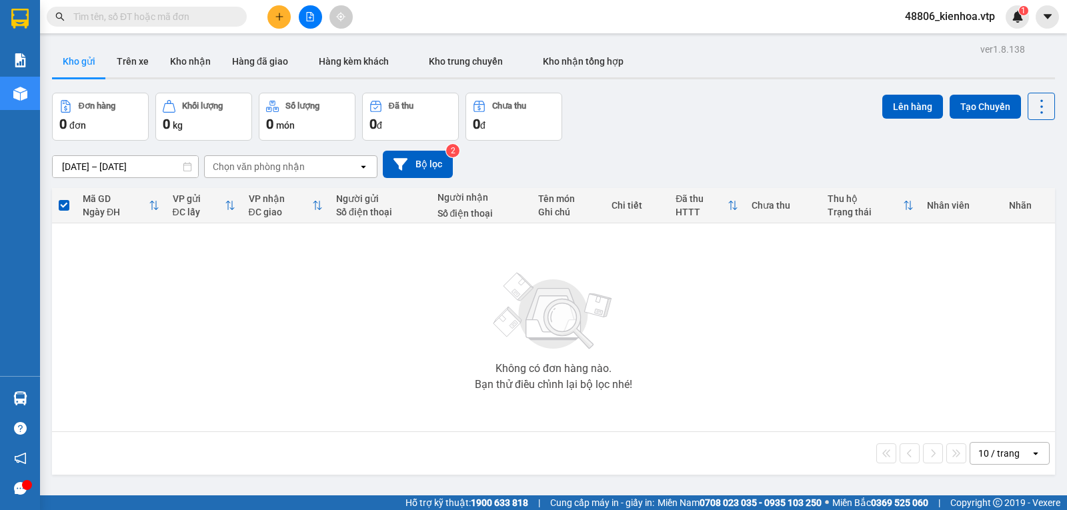
scroll to position [61, 0]
